Goal: Information Seeking & Learning: Find specific fact

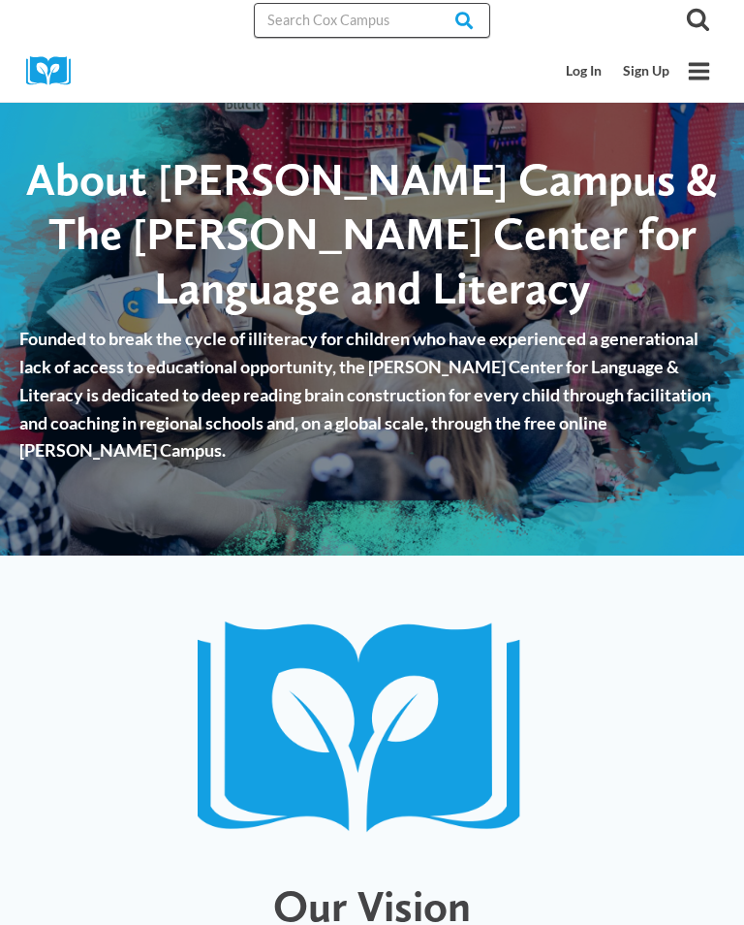
click at [388, 18] on input "Search in [URL][DOMAIN_NAME]" at bounding box center [372, 20] width 237 height 35
paste input "Sharing Ideas Through Writing"
type input "Sharing Ideas Through Writing"
click at [439, 19] on input "Search" at bounding box center [453, 20] width 76 height 35
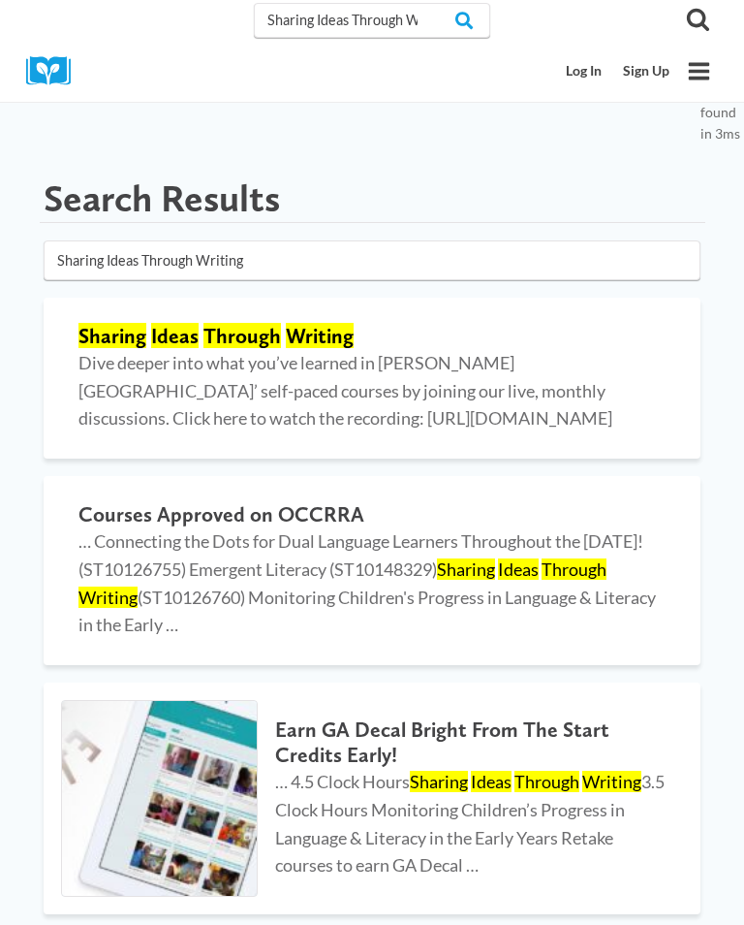
click at [557, 567] on span "… Connecting the Dots for Dual Language Learners Throughout the Preschool Day! …" at bounding box center [368, 582] width 578 height 105
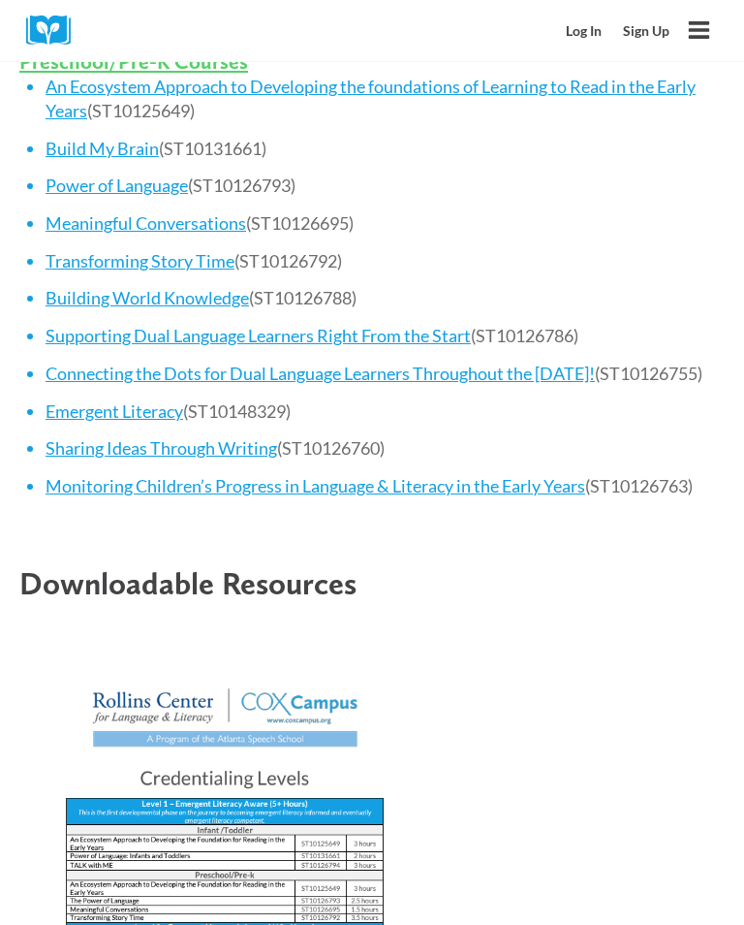
scroll to position [2017, 0]
click at [247, 437] on link "Sharing Ideas Through Writing" at bounding box center [162, 447] width 232 height 21
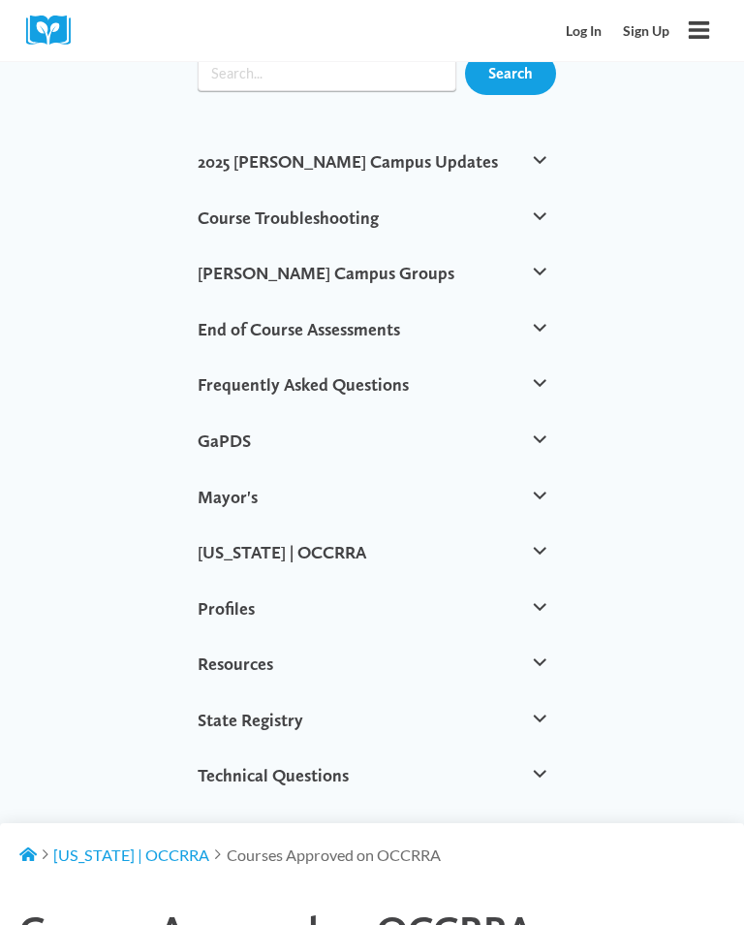
scroll to position [0, 0]
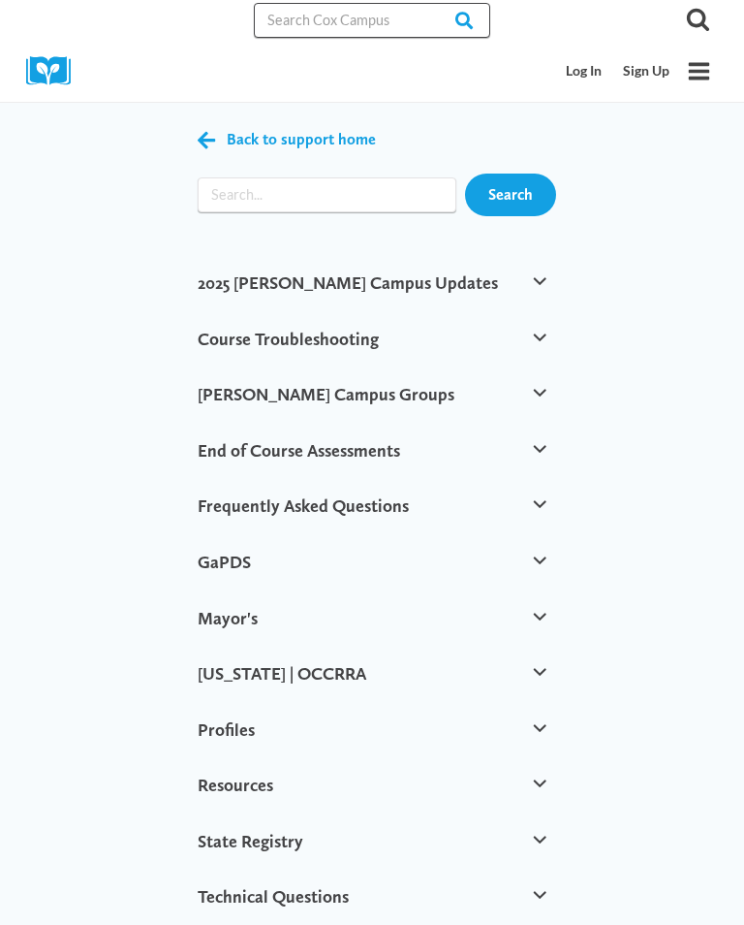
click at [383, 22] on input "Search in [URL][DOMAIN_NAME]" at bounding box center [372, 20] width 237 height 35
paste input "AT136690 -- ST10126760"
type input "AT136690 -- ST10126760"
click at [461, 13] on input "Search" at bounding box center [453, 20] width 76 height 35
